Goal: Task Accomplishment & Management: Use online tool/utility

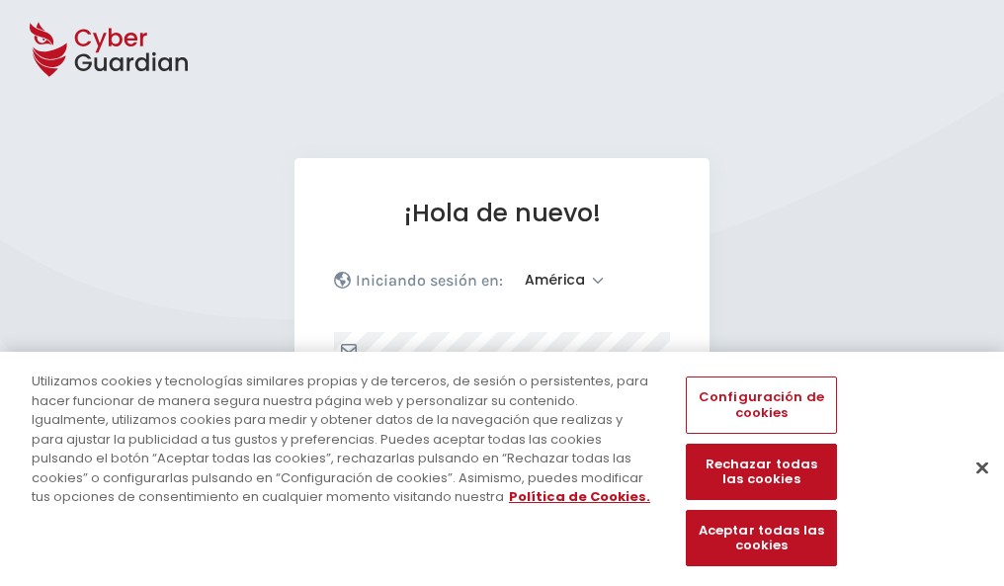
select select "América"
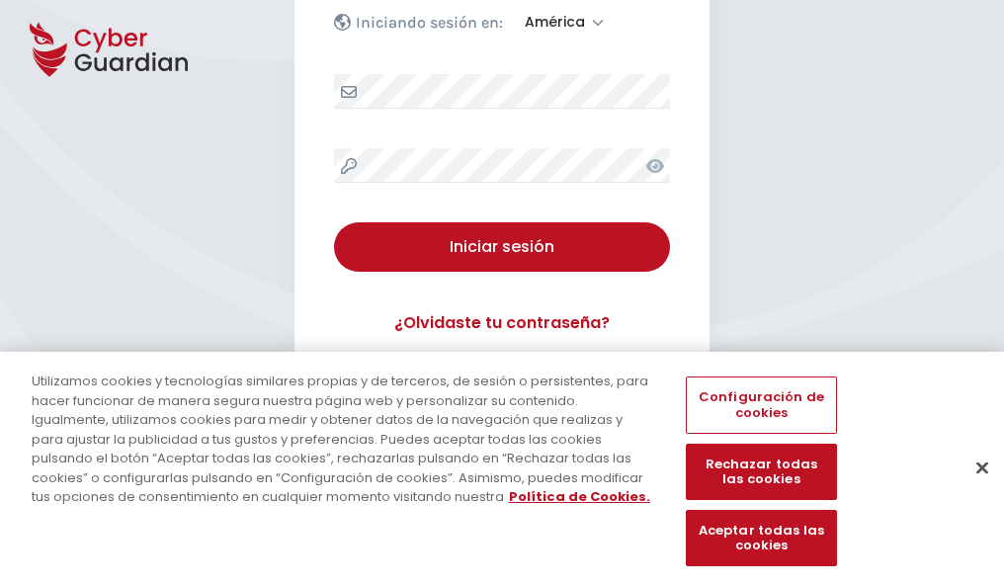
click at [972, 488] on button "Cerrar" at bounding box center [981, 467] width 43 height 43
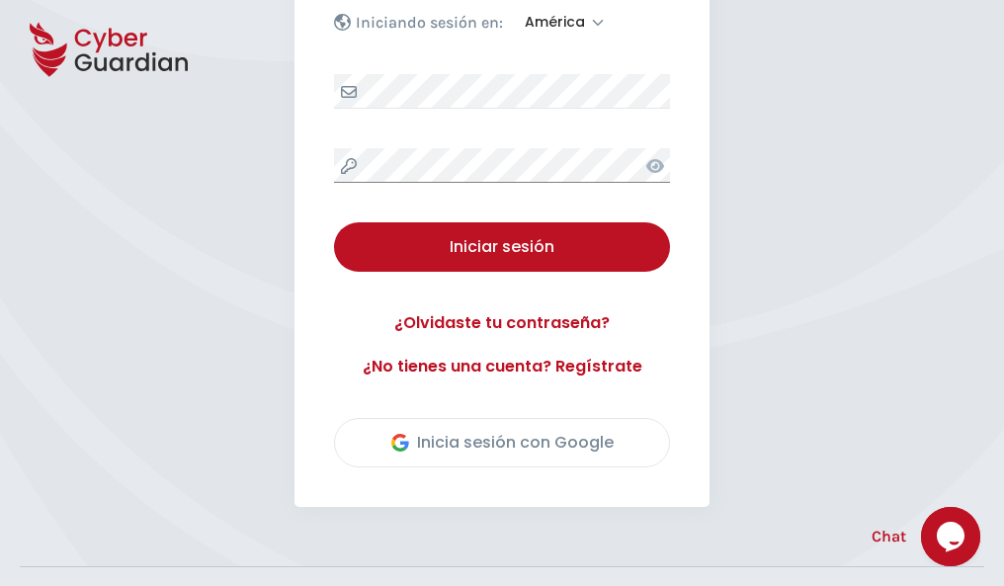
scroll to position [449, 0]
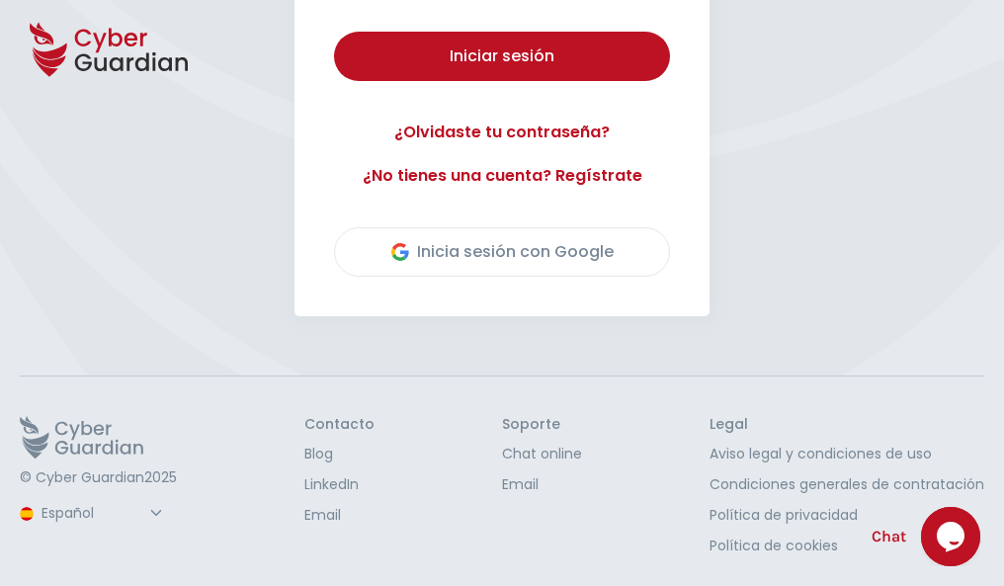
click at [334, 32] on button "Iniciar sesión" at bounding box center [502, 56] width 336 height 49
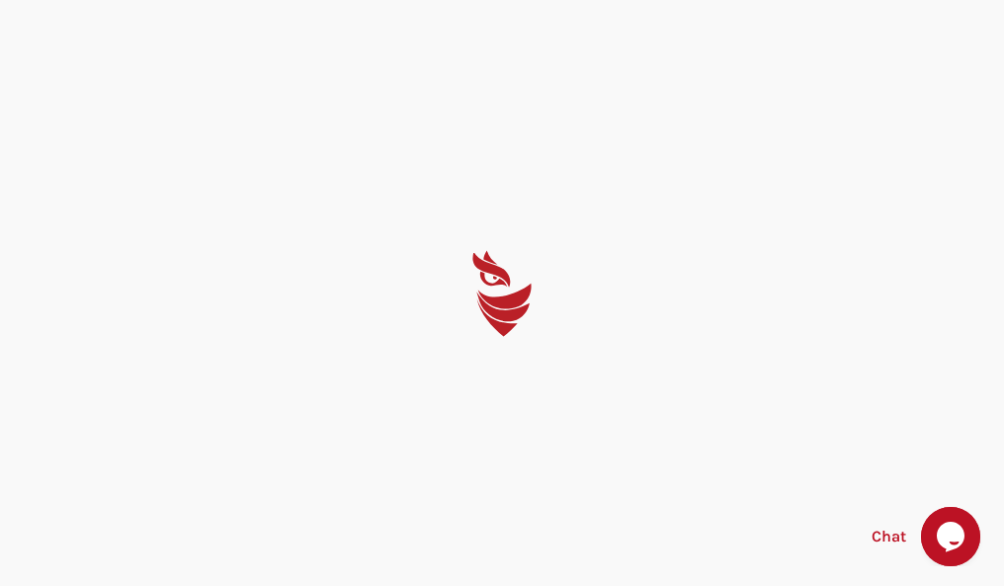
scroll to position [0, 0]
select select "English"
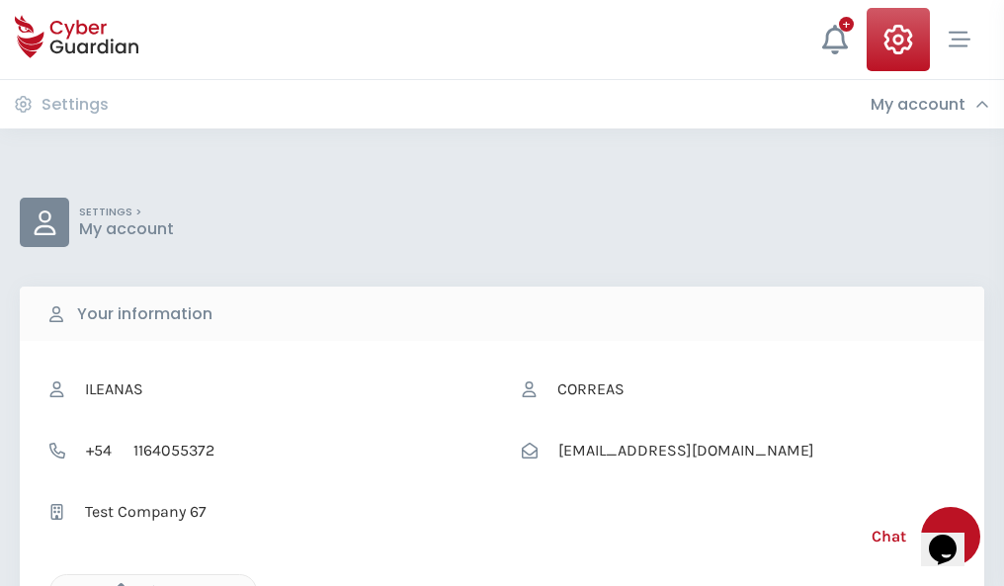
click at [116, 584] on icon "button" at bounding box center [116, 591] width 17 height 17
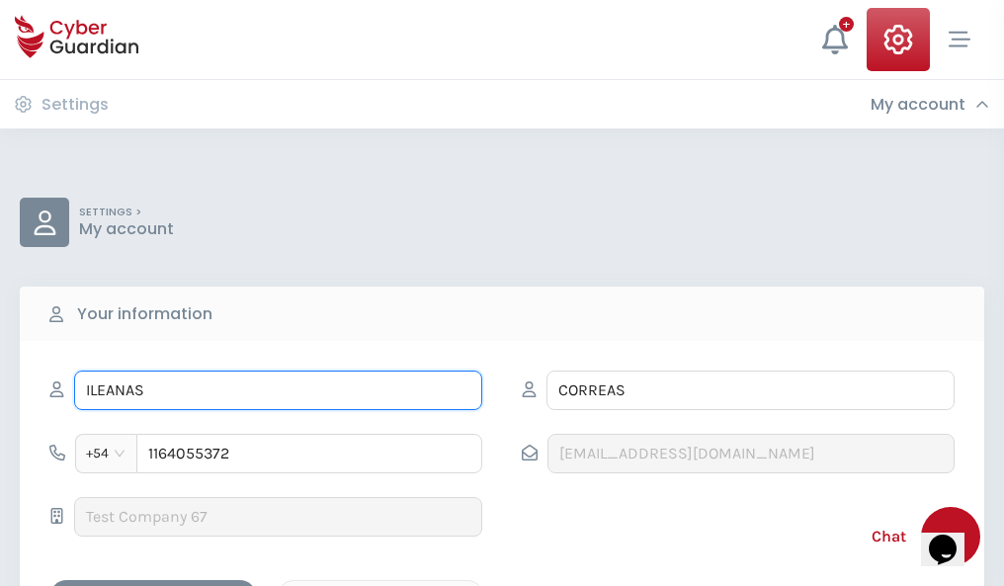
click at [278, 390] on input "ILEANAS" at bounding box center [278, 391] width 408 height 40
type input "I"
type input "Martin"
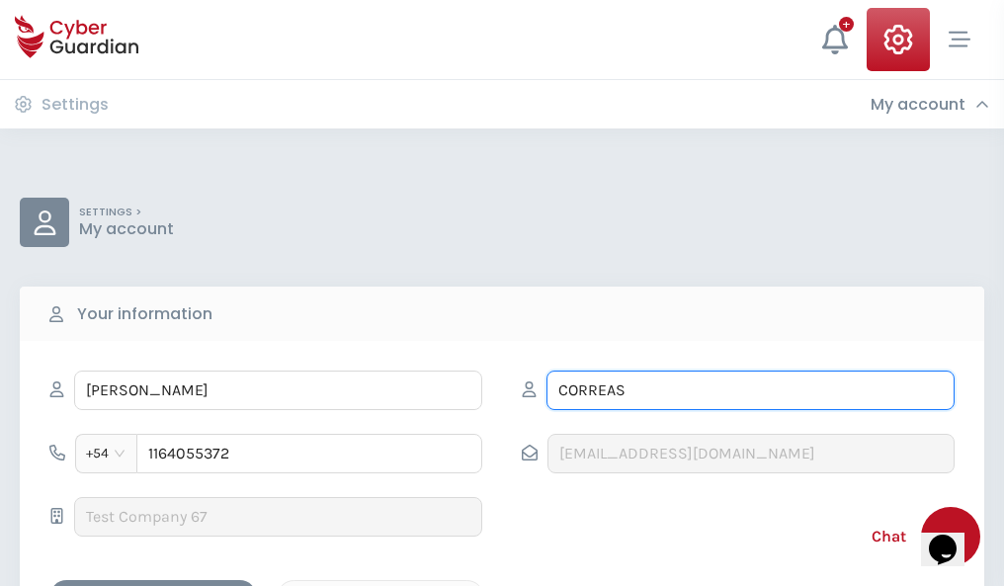
click at [750, 390] on input "CORREAS" at bounding box center [750, 391] width 408 height 40
type input "C"
type input "Viñas"
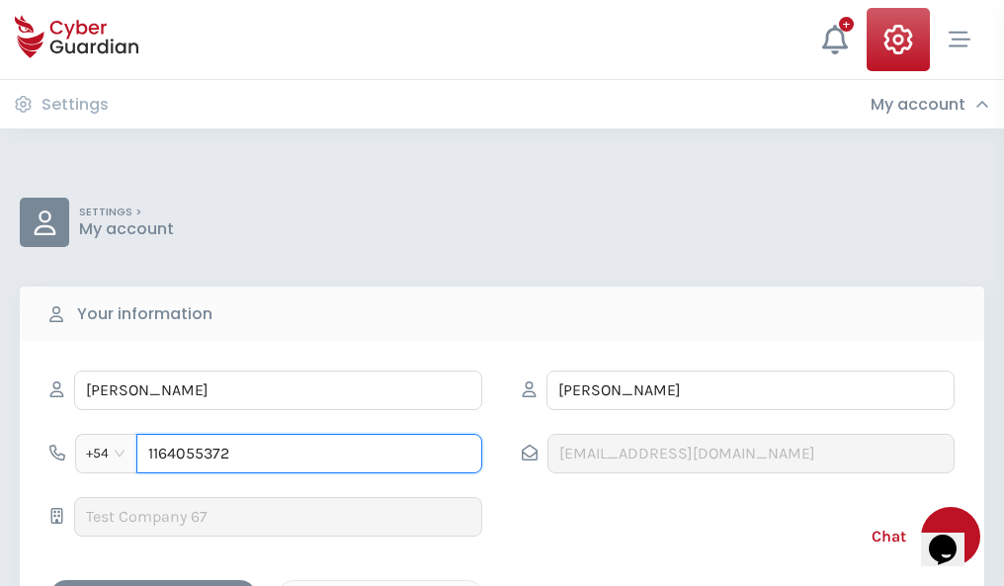
click at [309, 454] on input "1164055372" at bounding box center [309, 454] width 346 height 40
type input "1"
type input "4928500739"
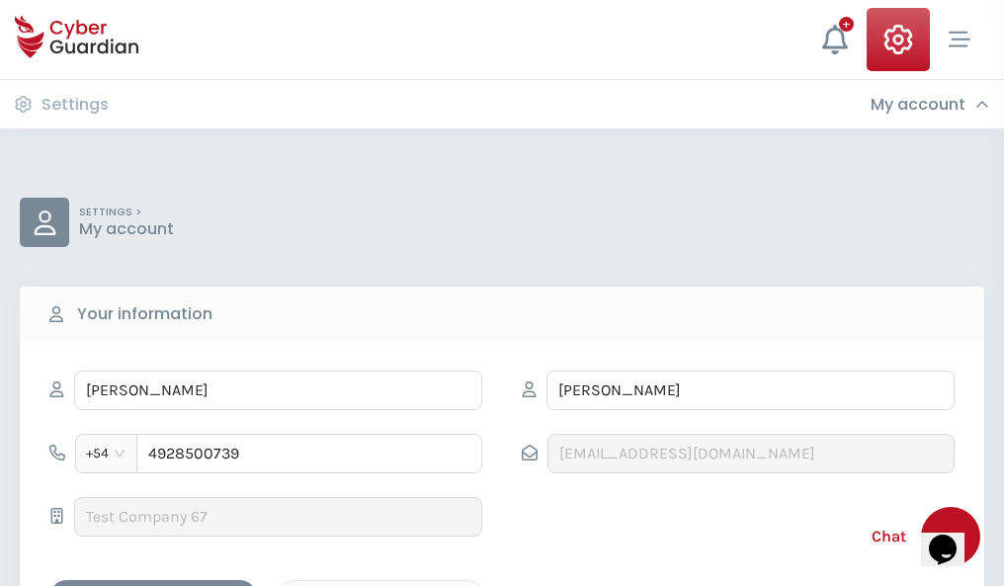
click at [380, 585] on div "Cancel" at bounding box center [380, 597] width 176 height 25
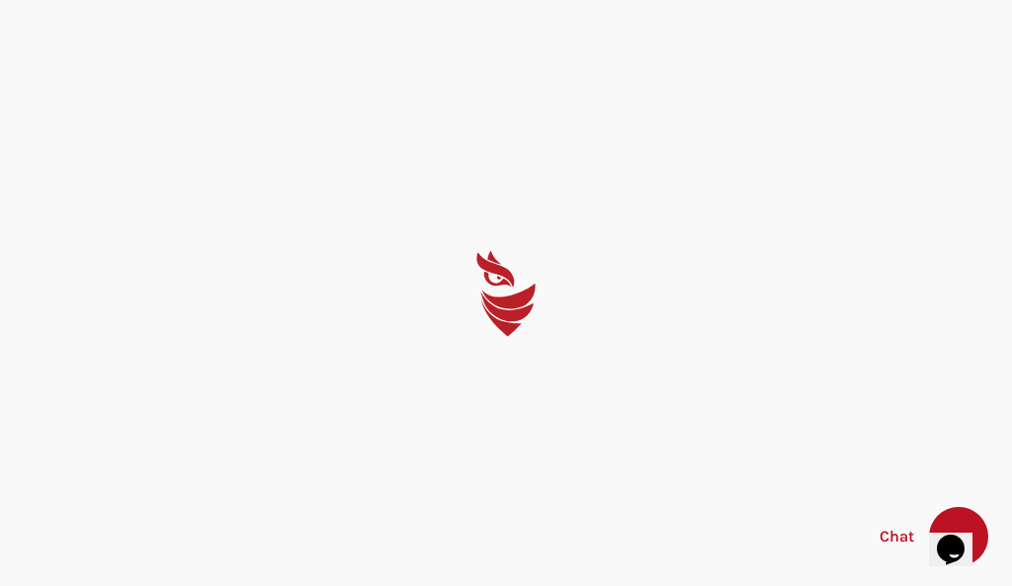
select select "English"
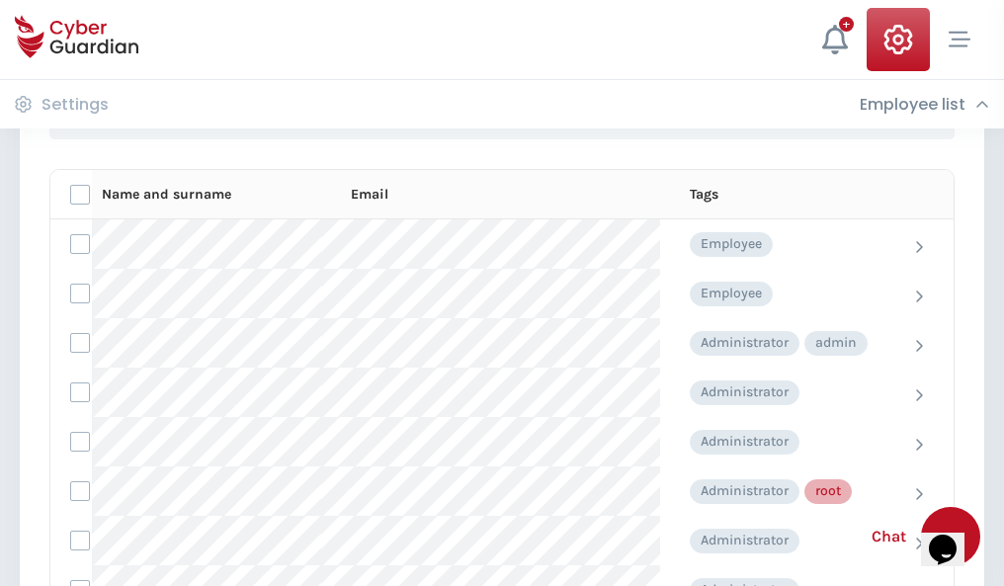
scroll to position [994, 0]
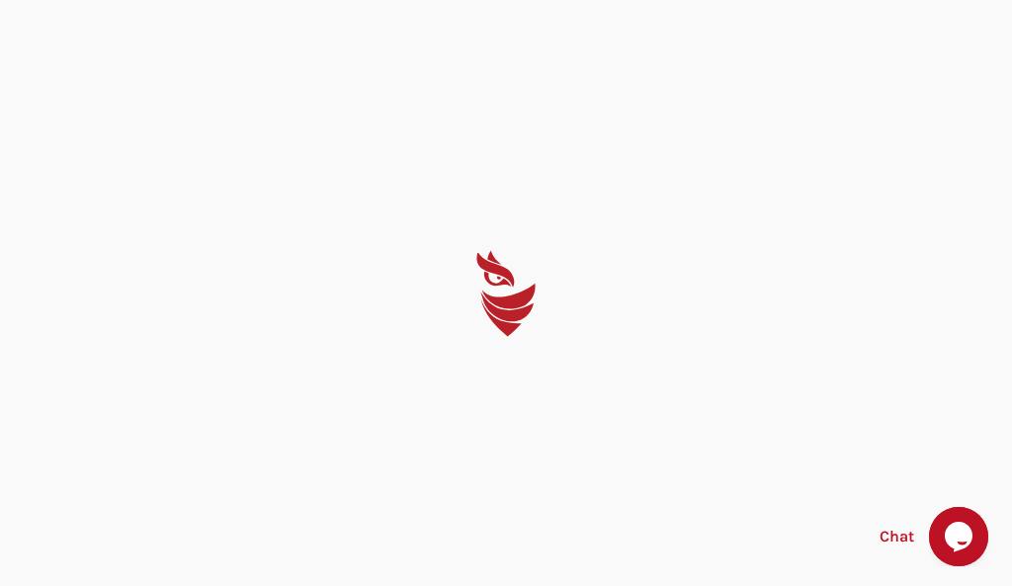
select select "English"
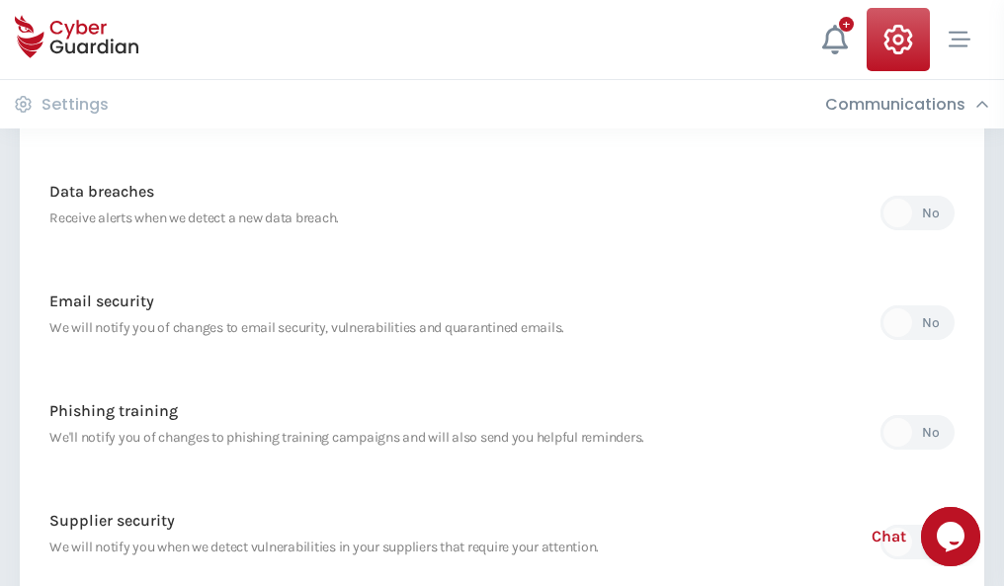
scroll to position [1040, 0]
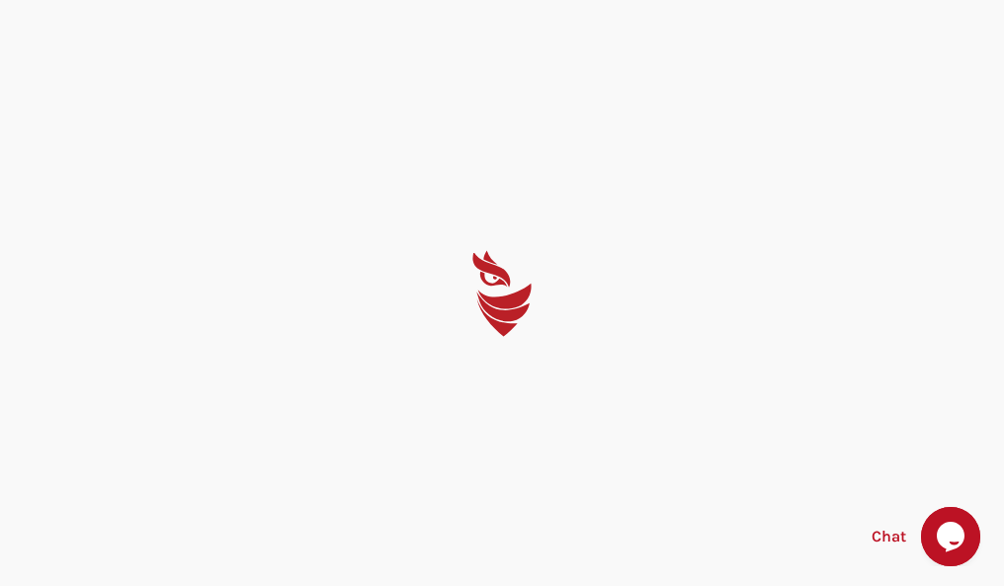
select select "English"
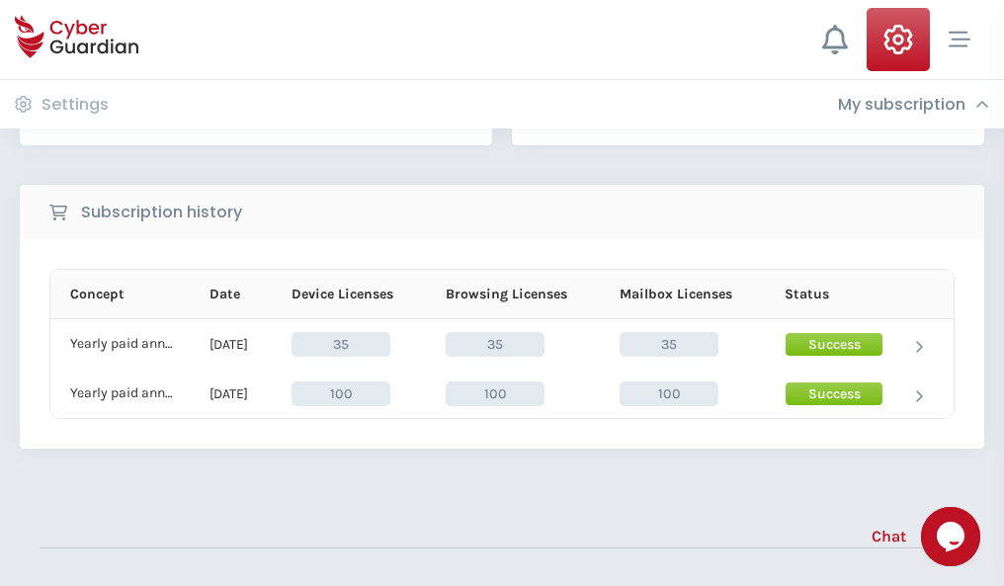
scroll to position [550, 0]
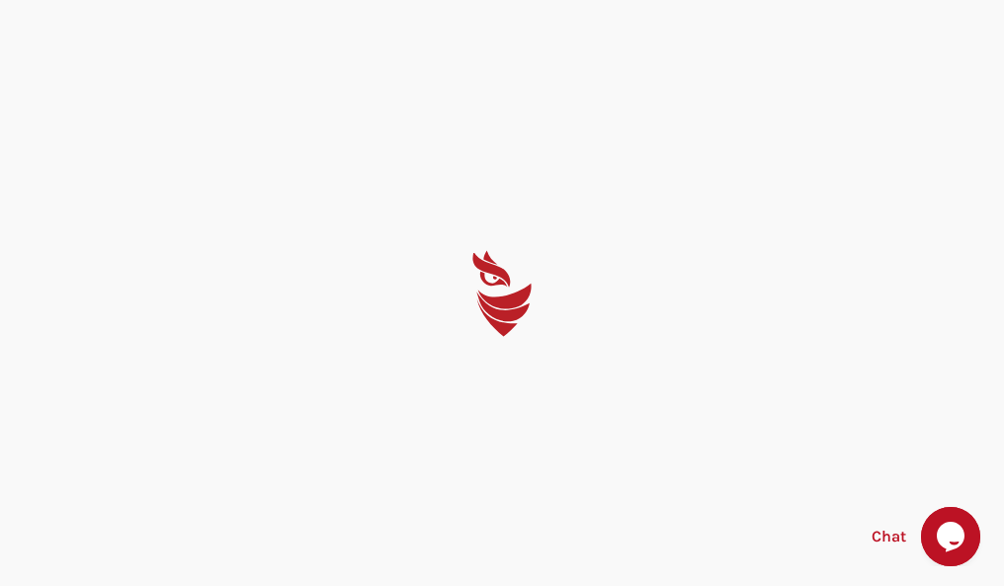
select select "English"
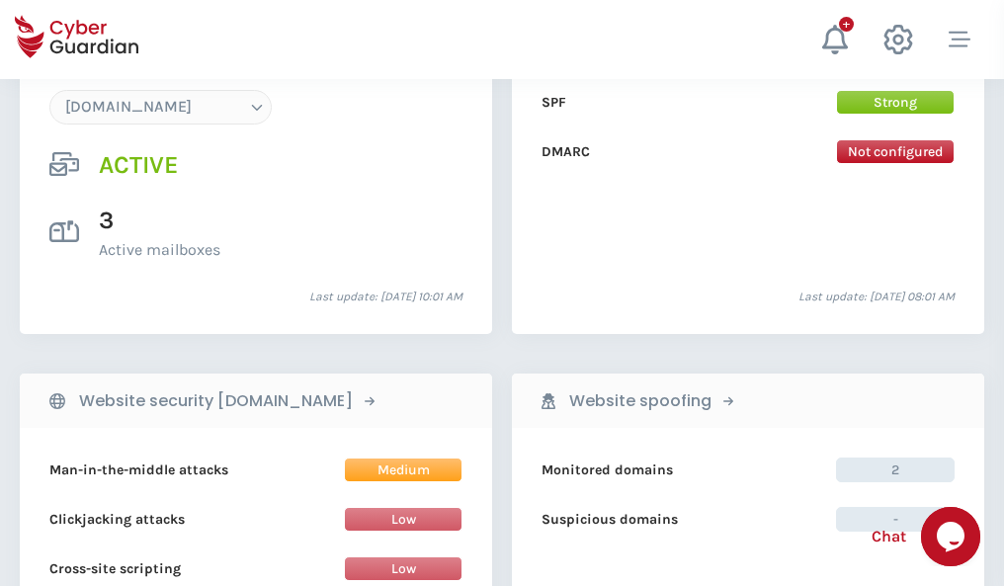
scroll to position [2105, 0]
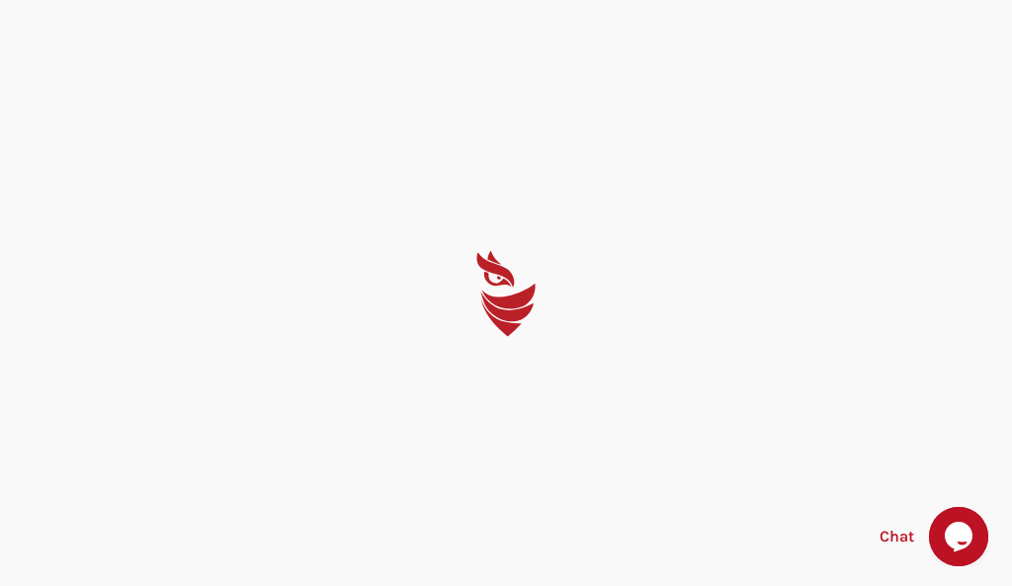
select select "English"
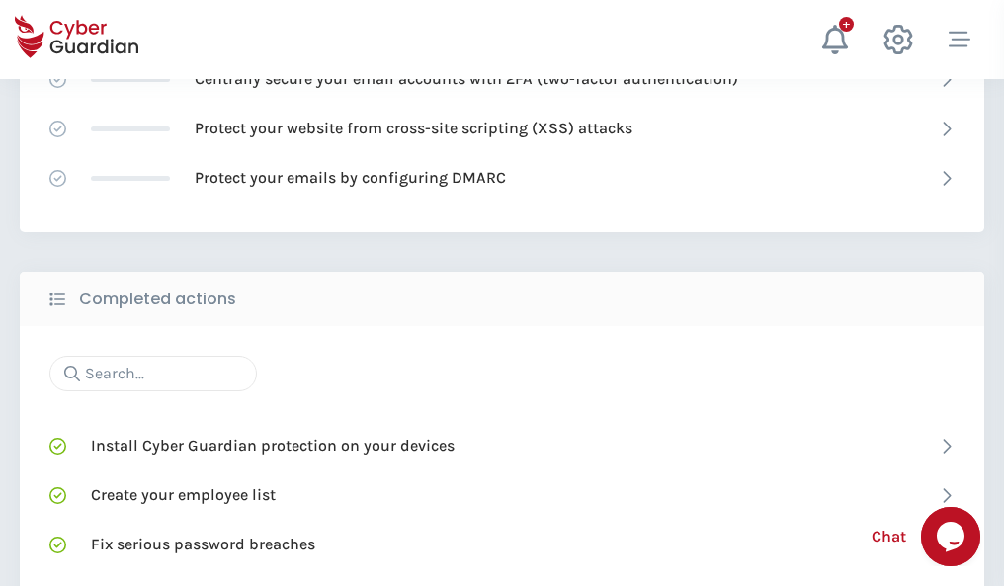
scroll to position [1316, 0]
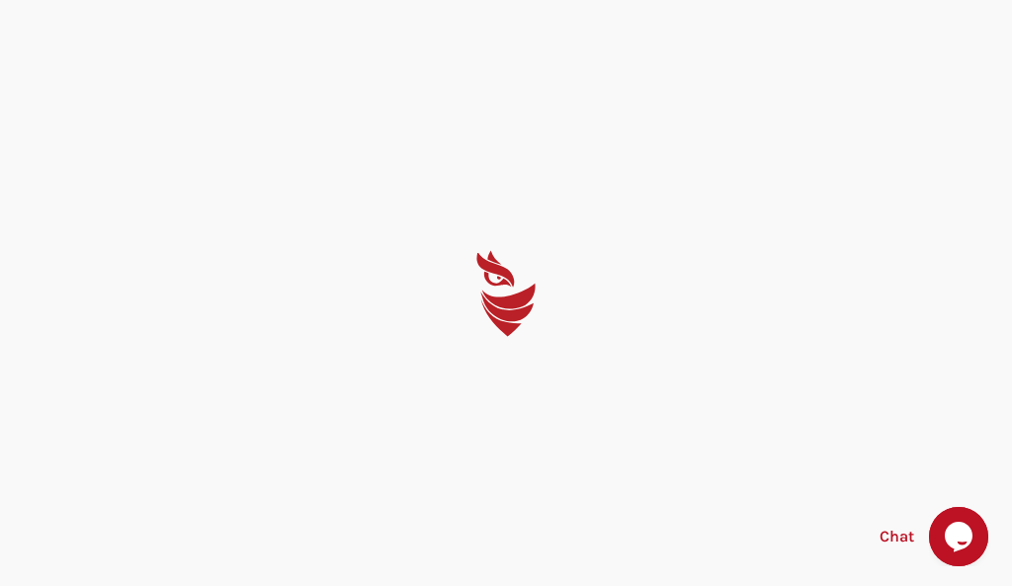
select select "English"
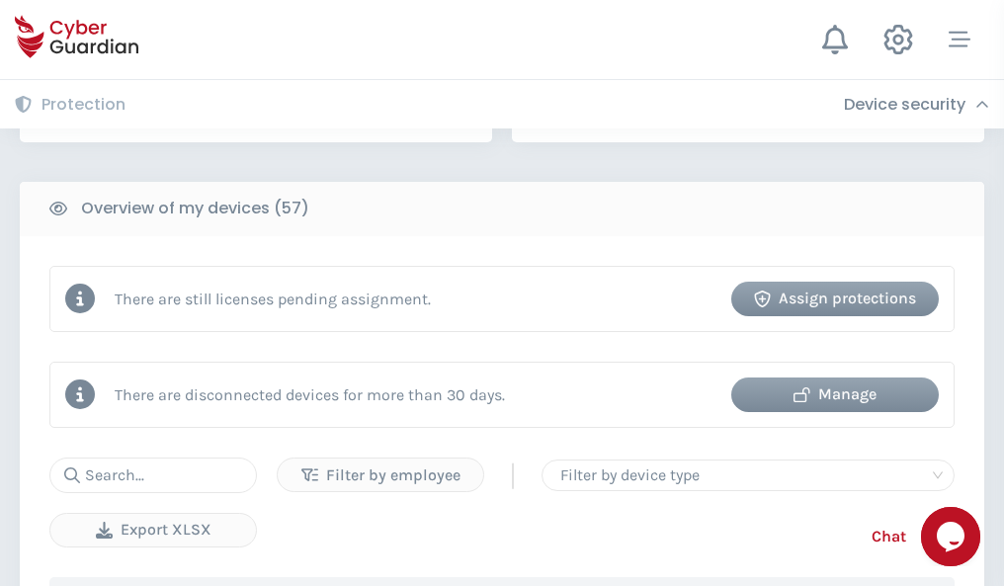
scroll to position [1915, 0]
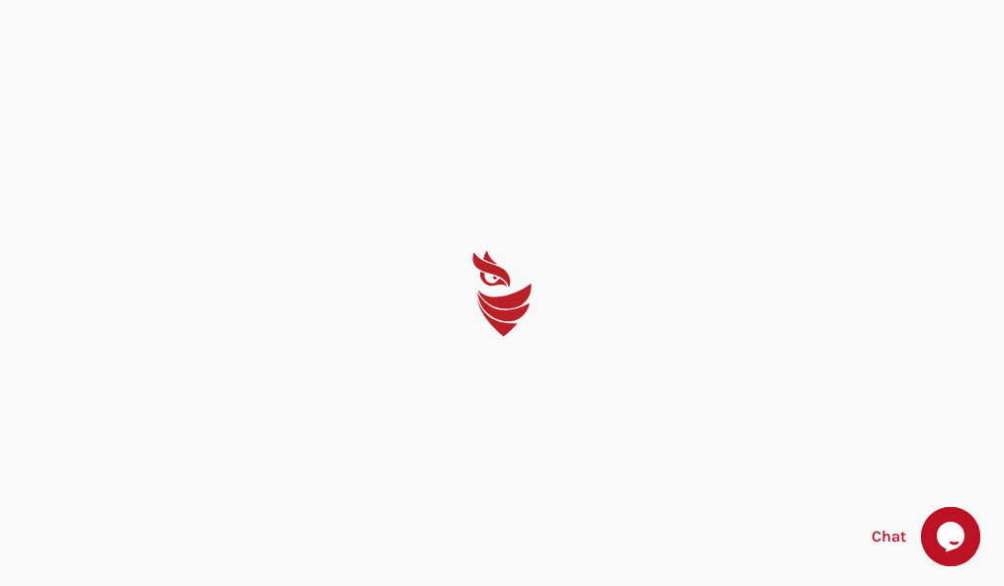
select select "English"
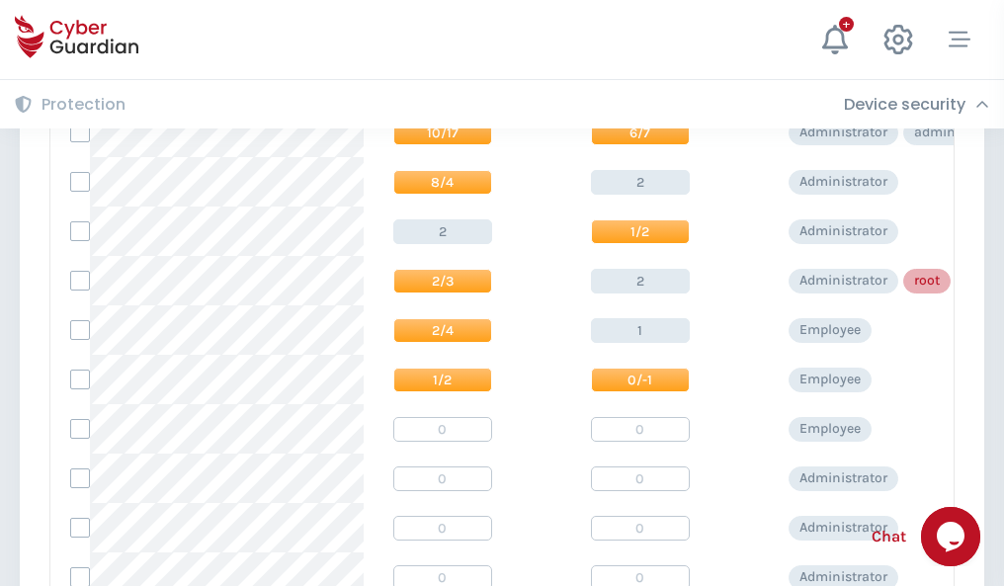
scroll to position [996, 0]
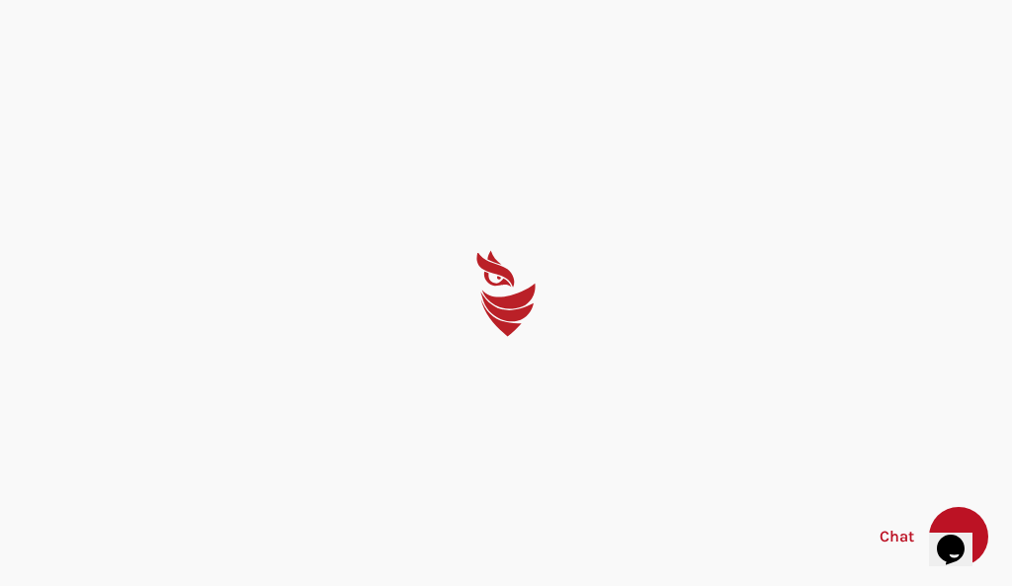
select select "English"
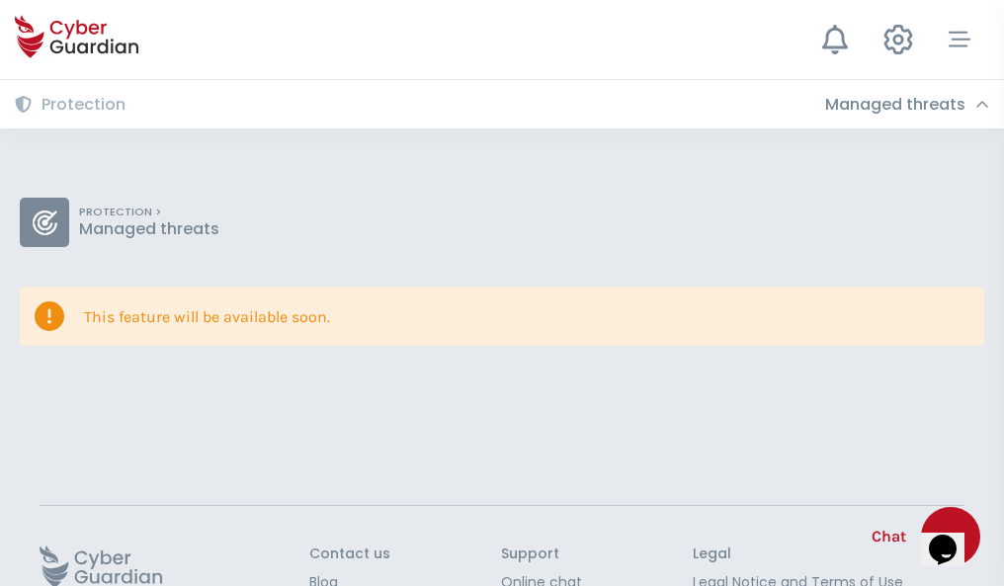
scroll to position [128, 0]
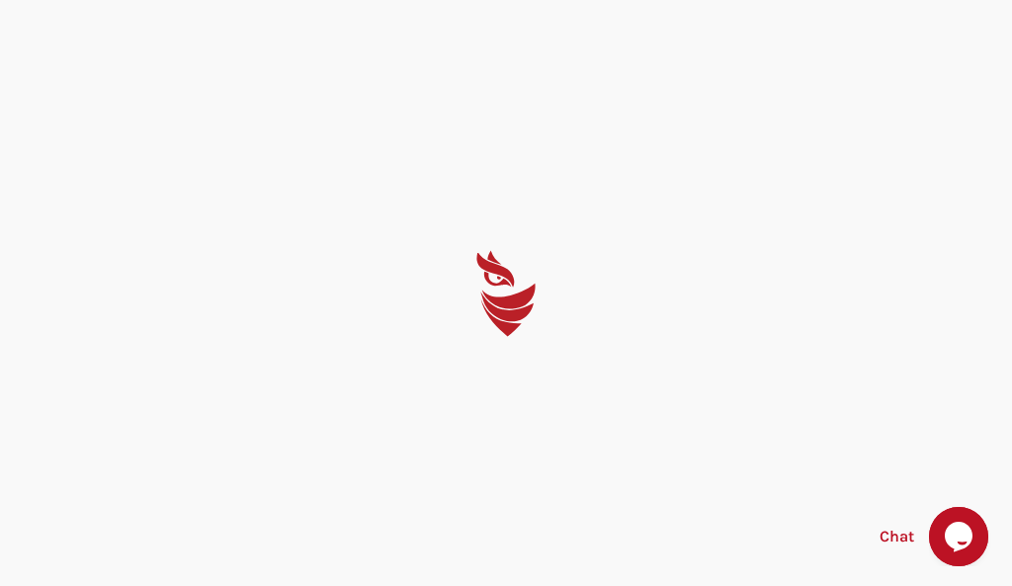
select select "English"
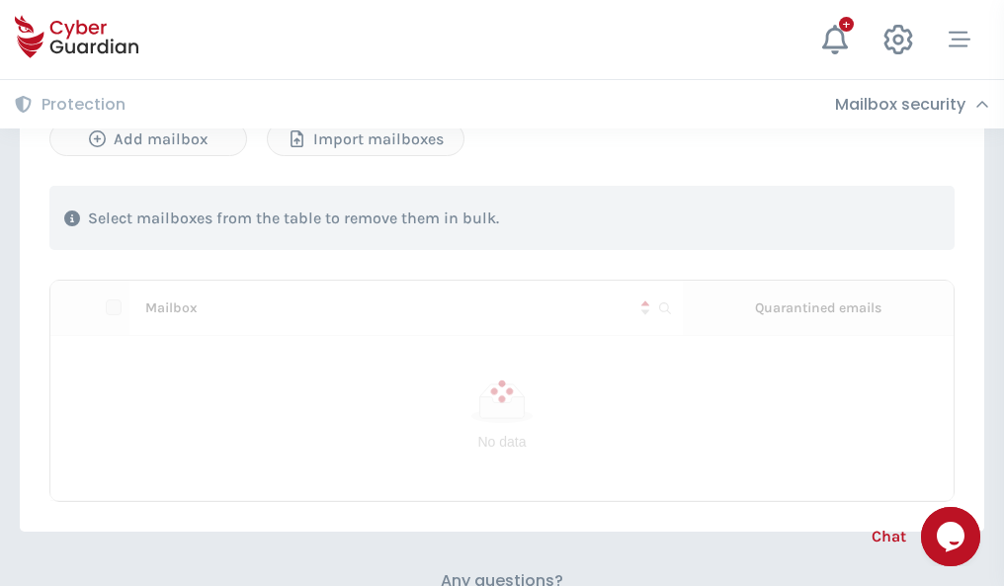
scroll to position [846, 0]
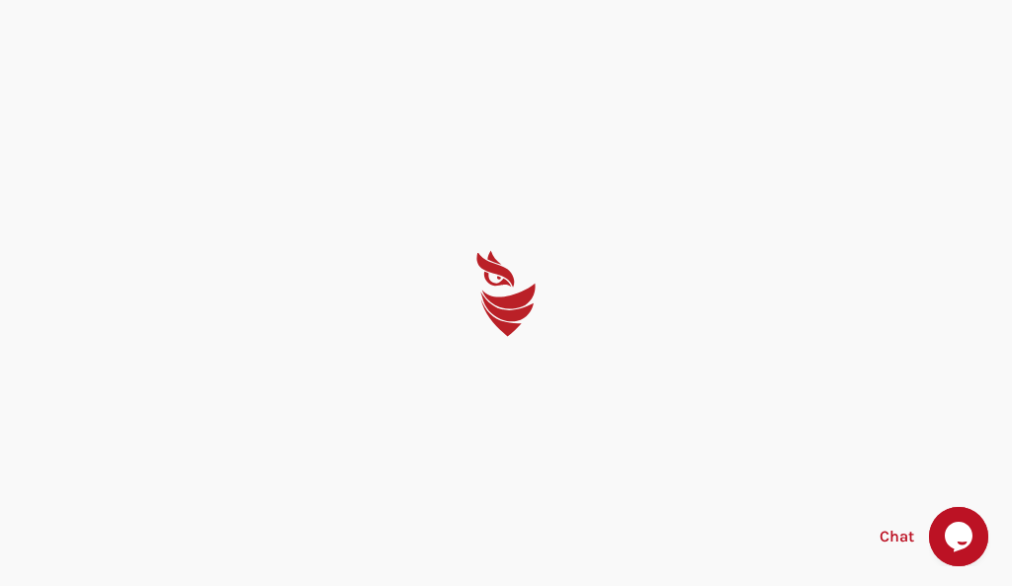
select select "English"
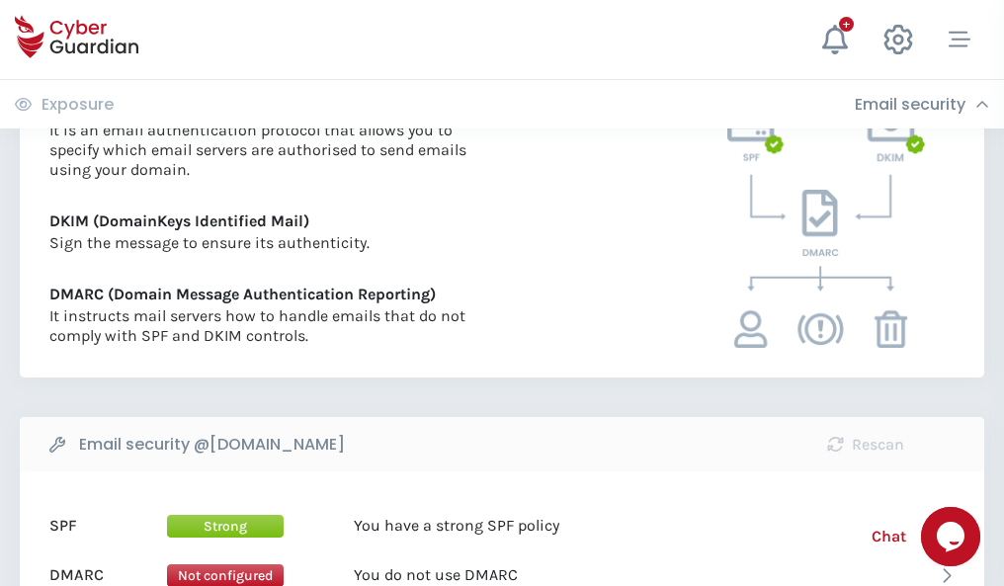
scroll to position [1066, 0]
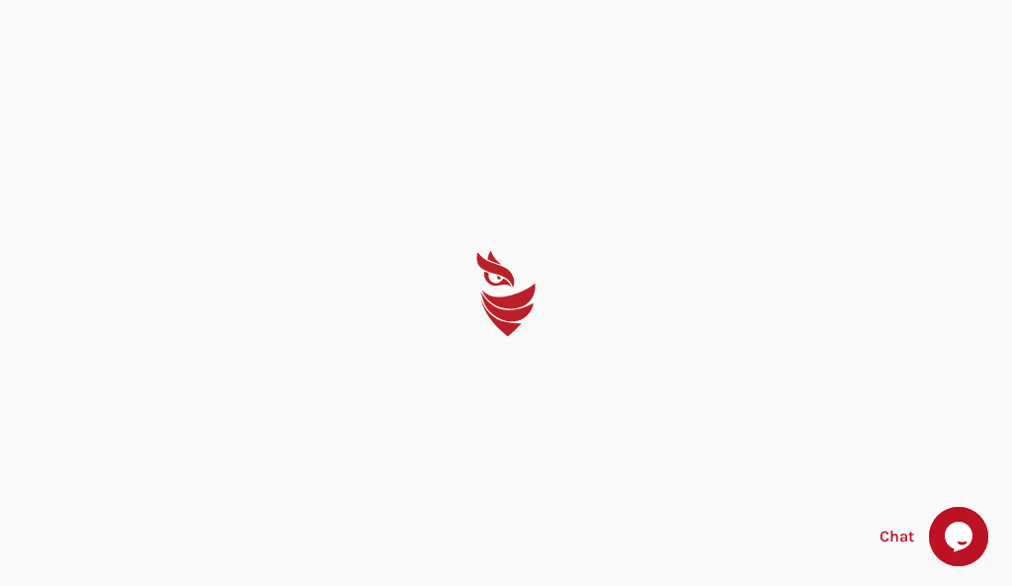
select select "English"
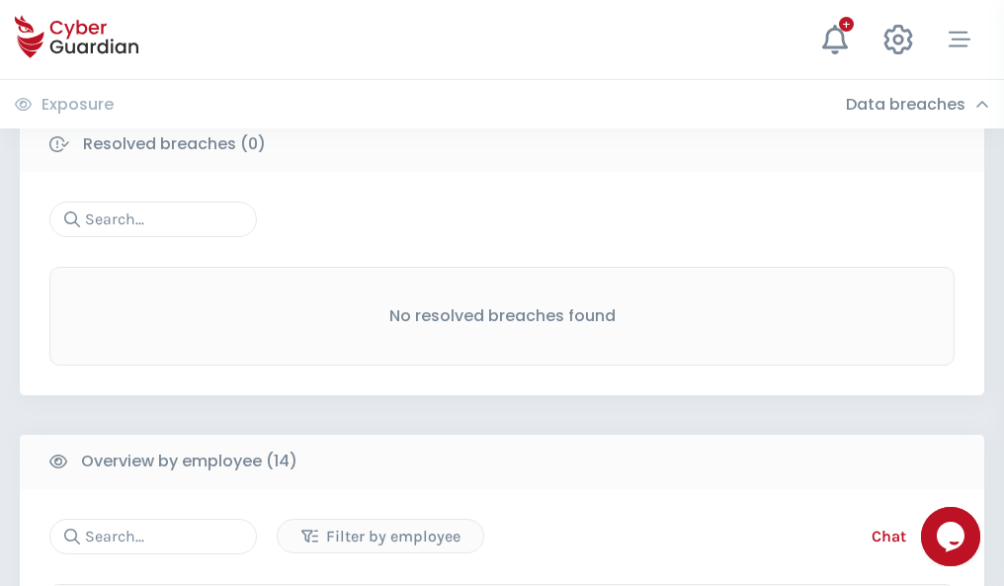
scroll to position [1785, 0]
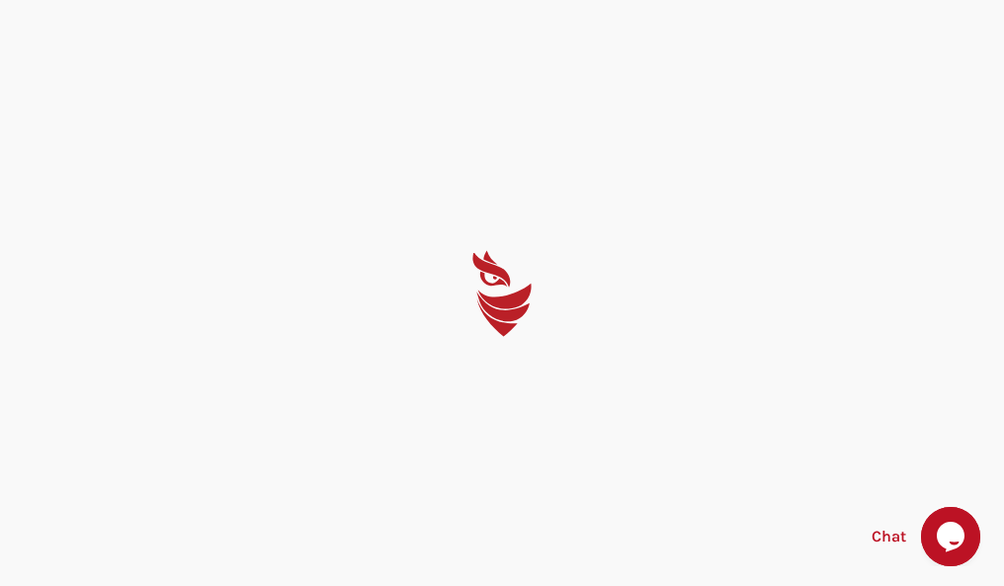
select select "English"
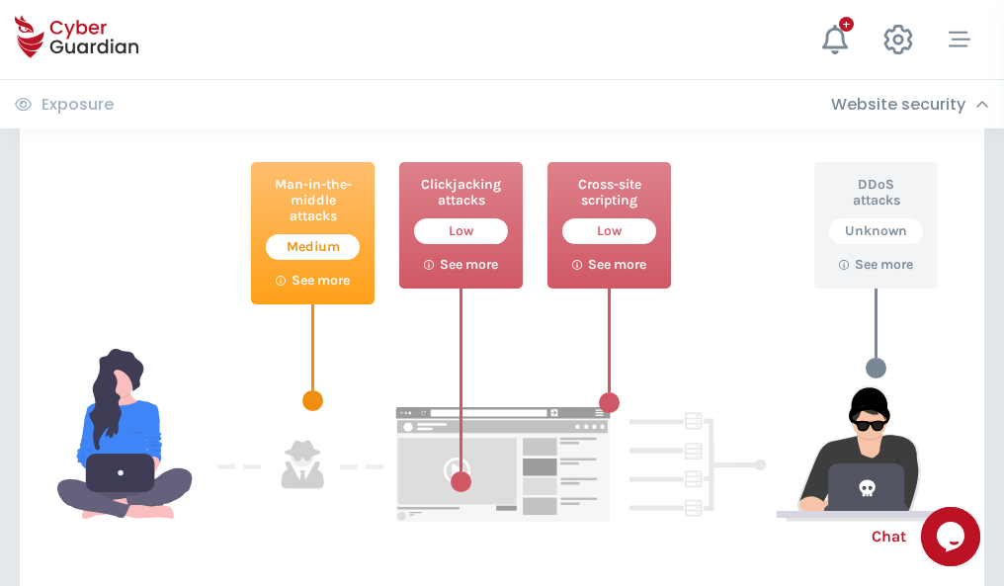
scroll to position [1076, 0]
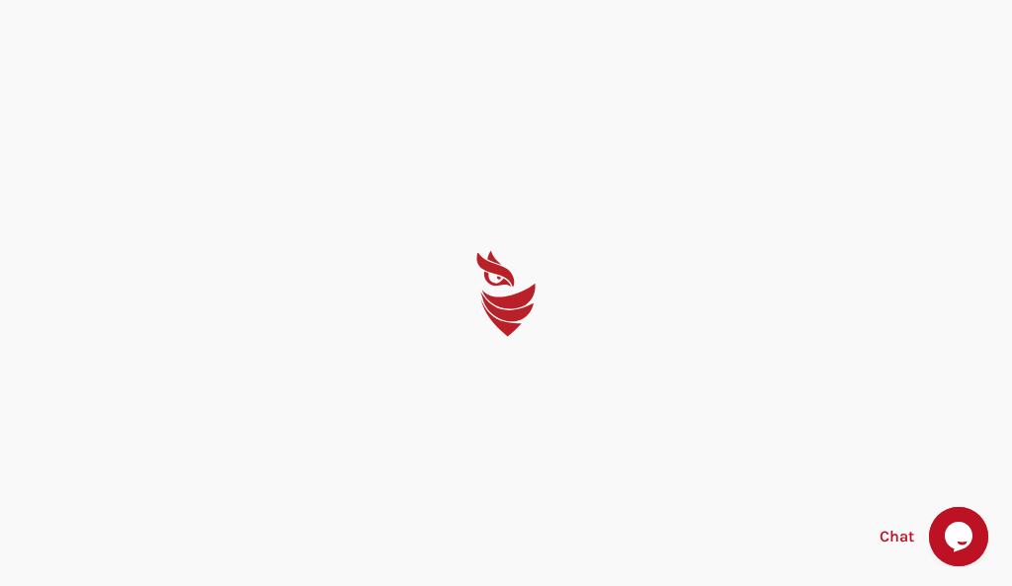
select select "English"
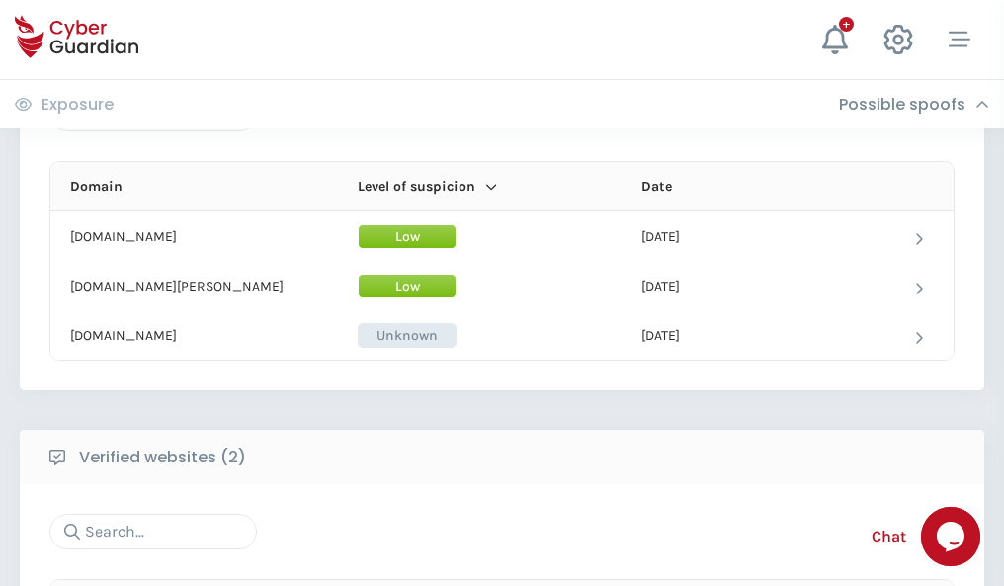
scroll to position [1186, 0]
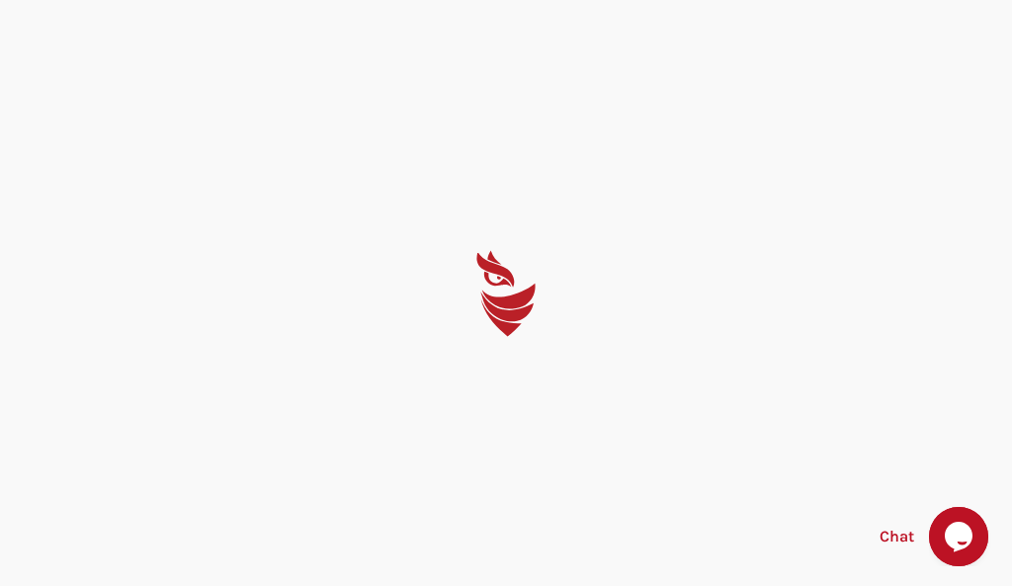
select select "English"
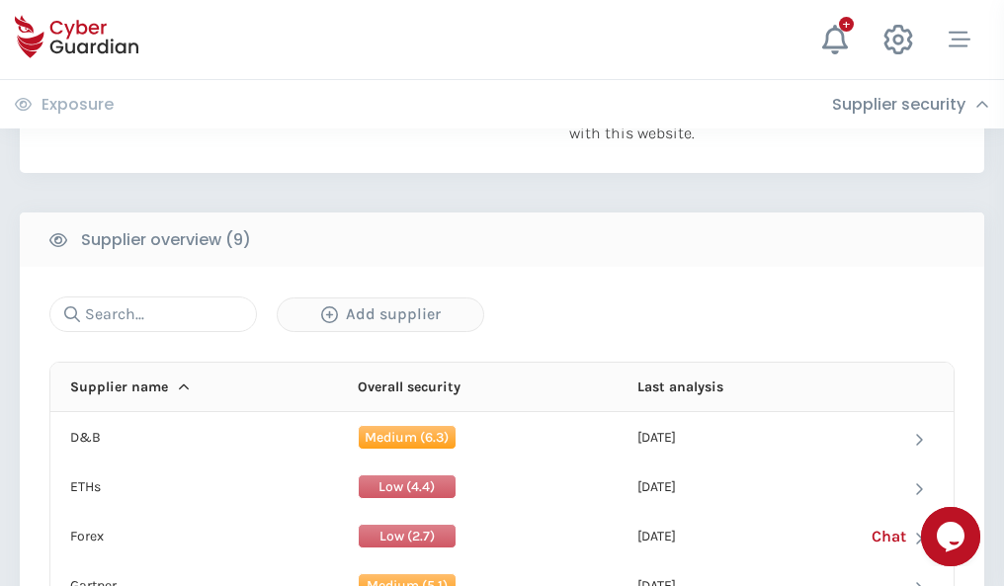
scroll to position [1378, 0]
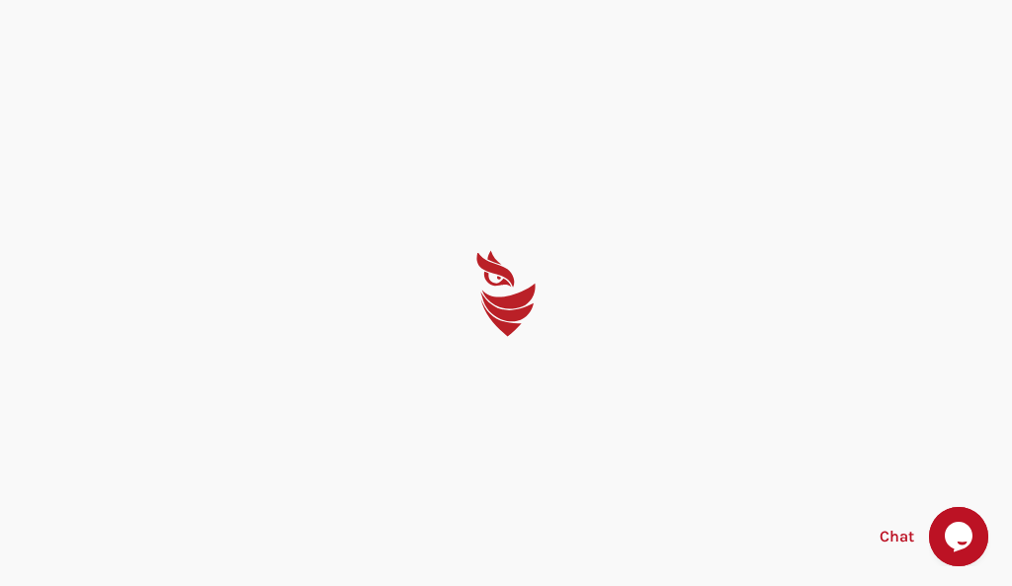
select select "English"
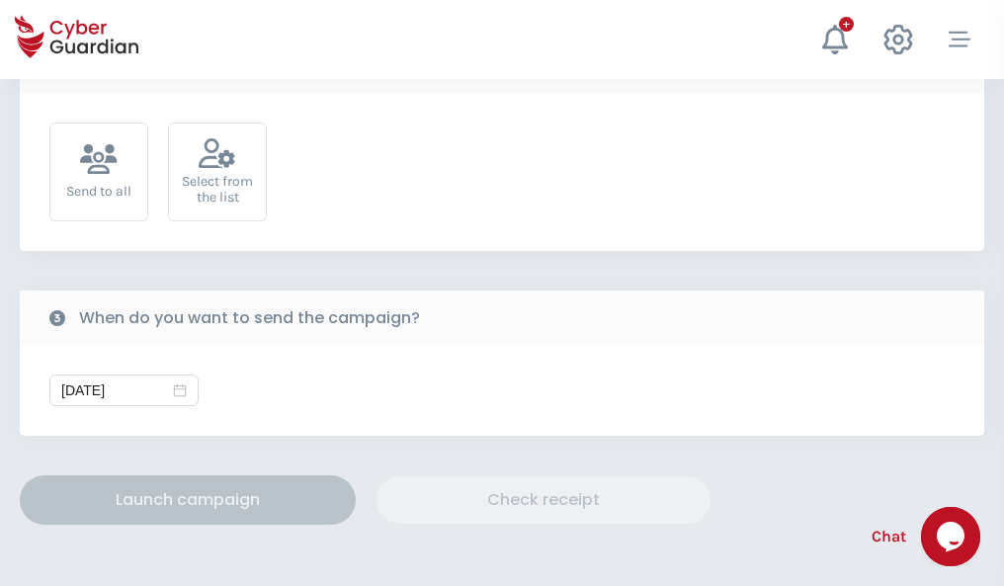
scroll to position [723, 0]
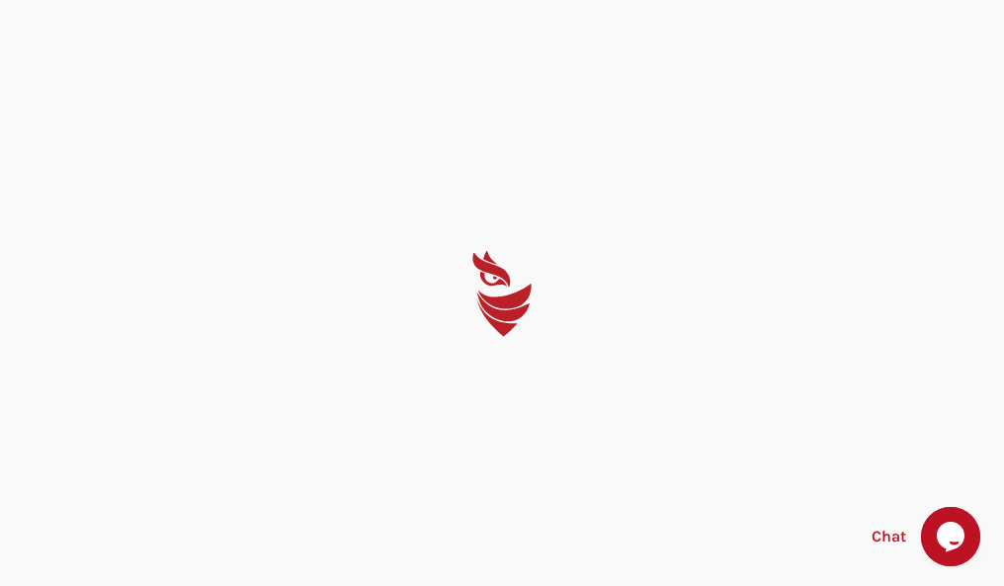
select select "English"
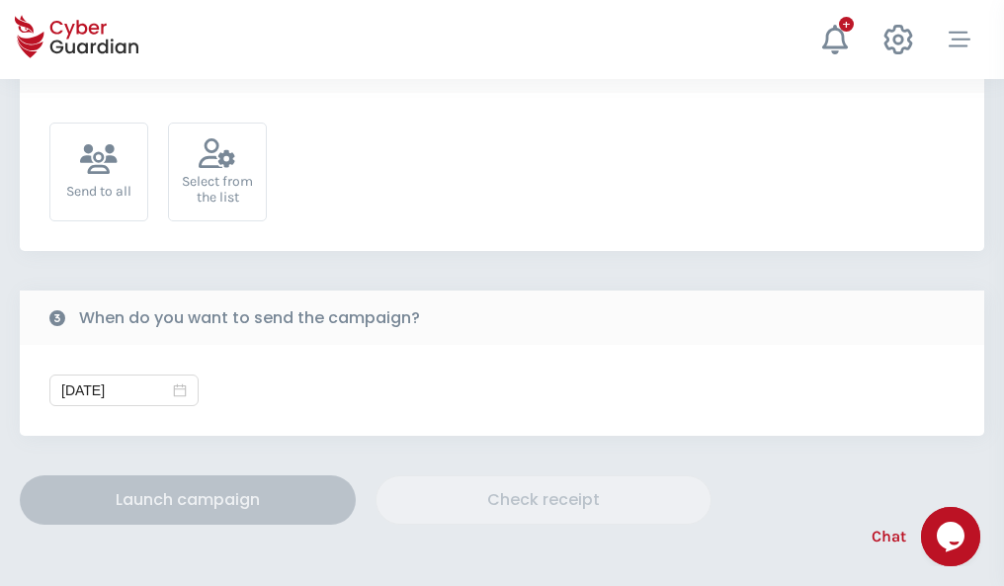
scroll to position [723, 0]
